Goal: Task Accomplishment & Management: Use online tool/utility

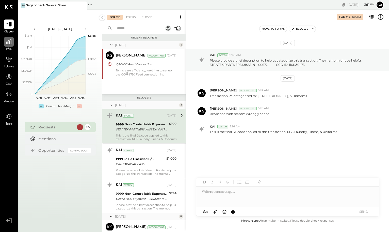
click at [5, 39] on div at bounding box center [9, 42] width 10 height 10
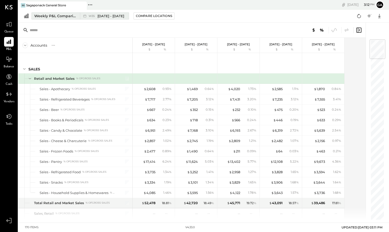
click at [102, 15] on span "[DATE] - [DATE]" at bounding box center [110, 16] width 27 height 5
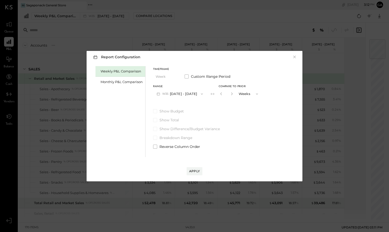
click at [177, 93] on button "W35 [DATE] - [DATE]" at bounding box center [179, 93] width 53 height 9
click at [121, 107] on div "Weekly P&L Comparison Monthly P&L Comparison" at bounding box center [120, 111] width 50 height 91
click at [225, 94] on input "*" at bounding box center [226, 94] width 7 height 8
click at [211, 111] on label "Show Budget" at bounding box center [207, 111] width 108 height 5
click at [294, 59] on button "×" at bounding box center [294, 57] width 5 height 5
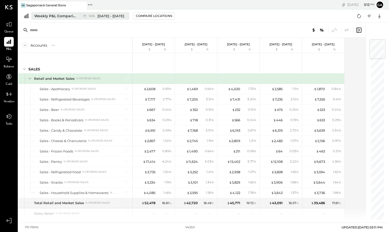
click at [108, 17] on span "[DATE] - [DATE]" at bounding box center [110, 16] width 27 height 5
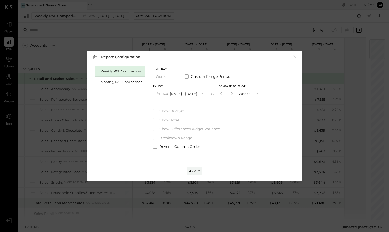
click at [119, 37] on div "Report Configuration × Weekly P&L Comparison Monthly P&L Comparison Timeframe W…" at bounding box center [194, 116] width 389 height 232
